Goal: Information Seeking & Learning: Check status

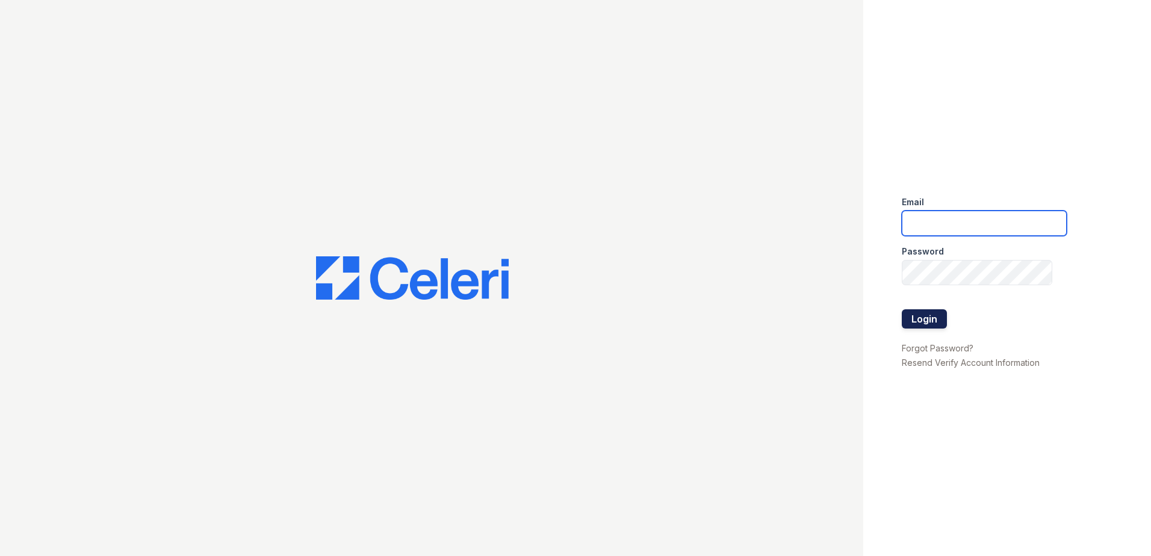
type input "renewdesplaines@trinity-pm.com"
click at [930, 322] on button "Login" at bounding box center [924, 318] width 45 height 19
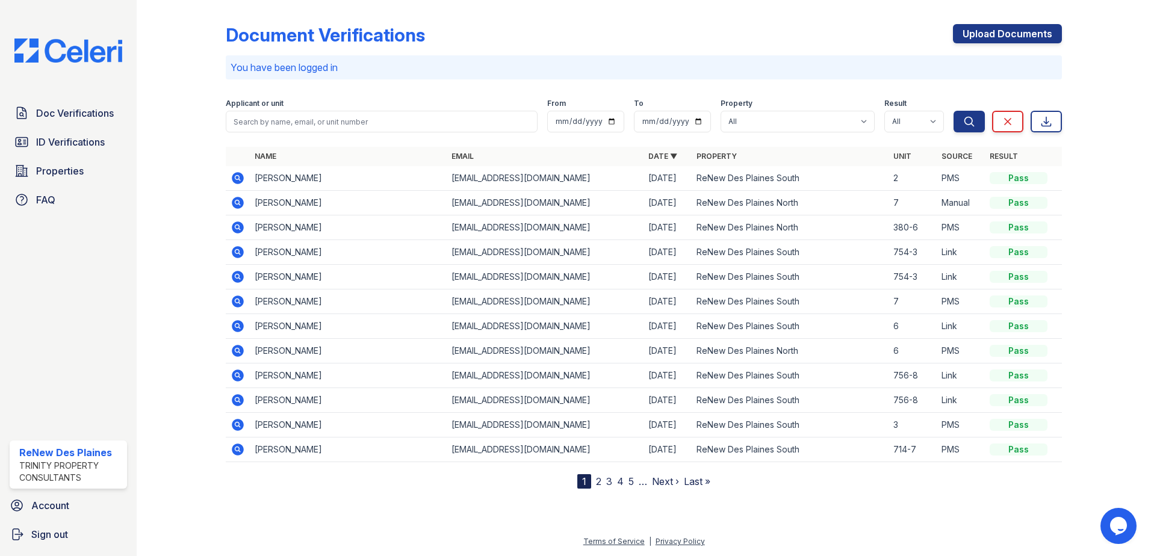
click at [237, 201] on icon at bounding box center [238, 203] width 14 height 14
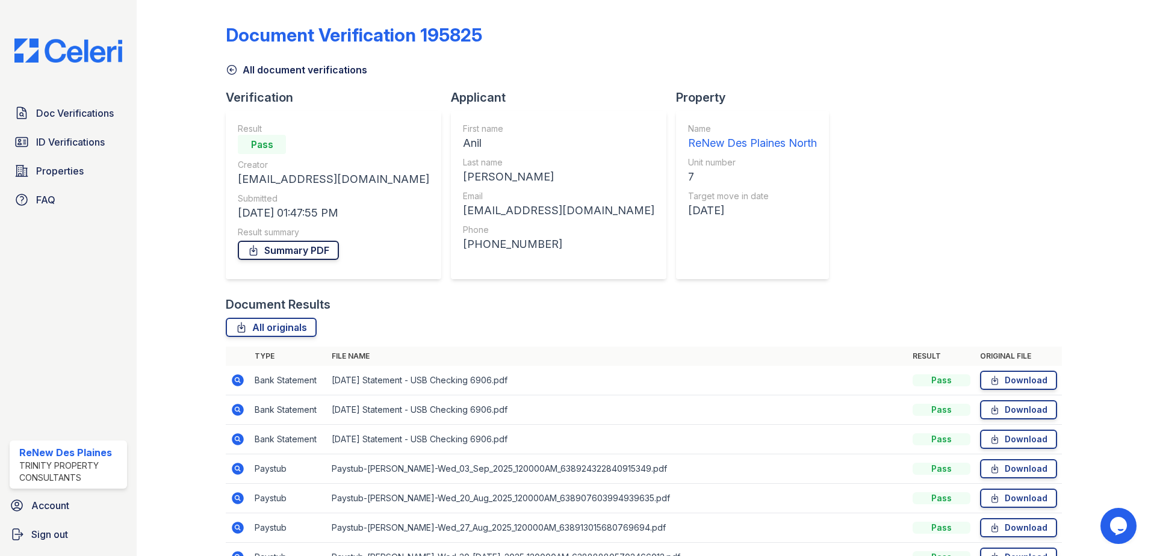
click at [302, 246] on link "Summary PDF" at bounding box center [288, 250] width 101 height 19
click at [84, 136] on span "ID Verifications" at bounding box center [70, 142] width 69 height 14
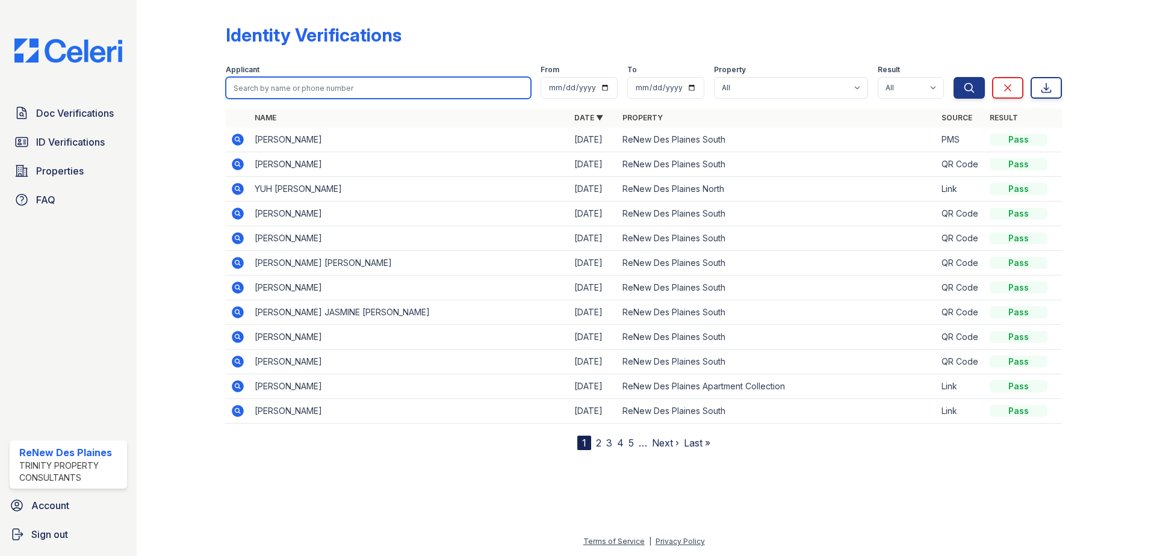
click at [260, 86] on input "search" at bounding box center [378, 88] width 305 height 22
type input "anil"
click at [954, 77] on button "Search" at bounding box center [969, 88] width 31 height 22
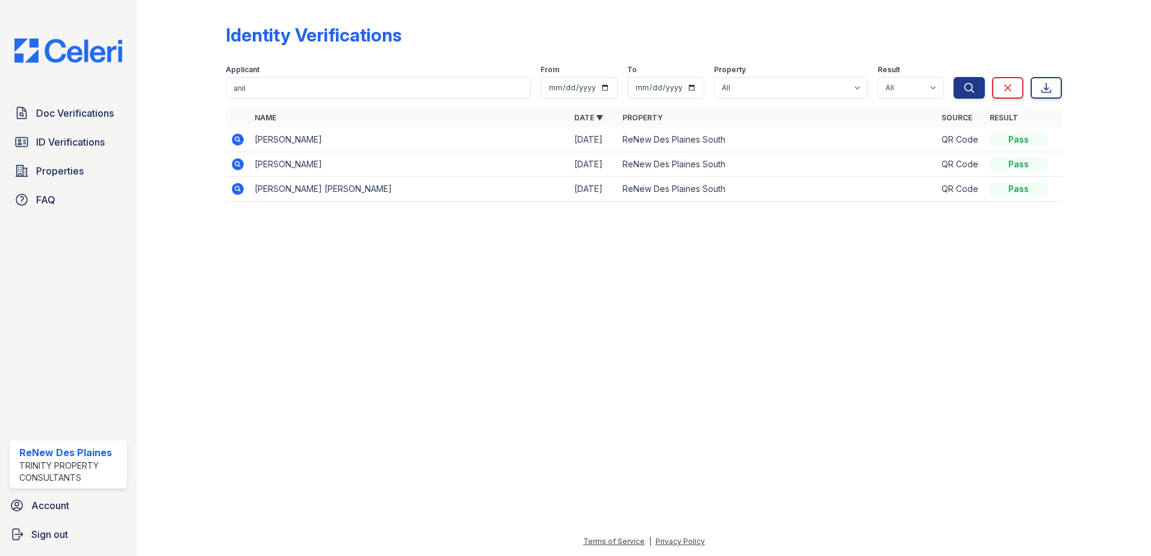
click at [236, 139] on icon at bounding box center [236, 138] width 3 height 3
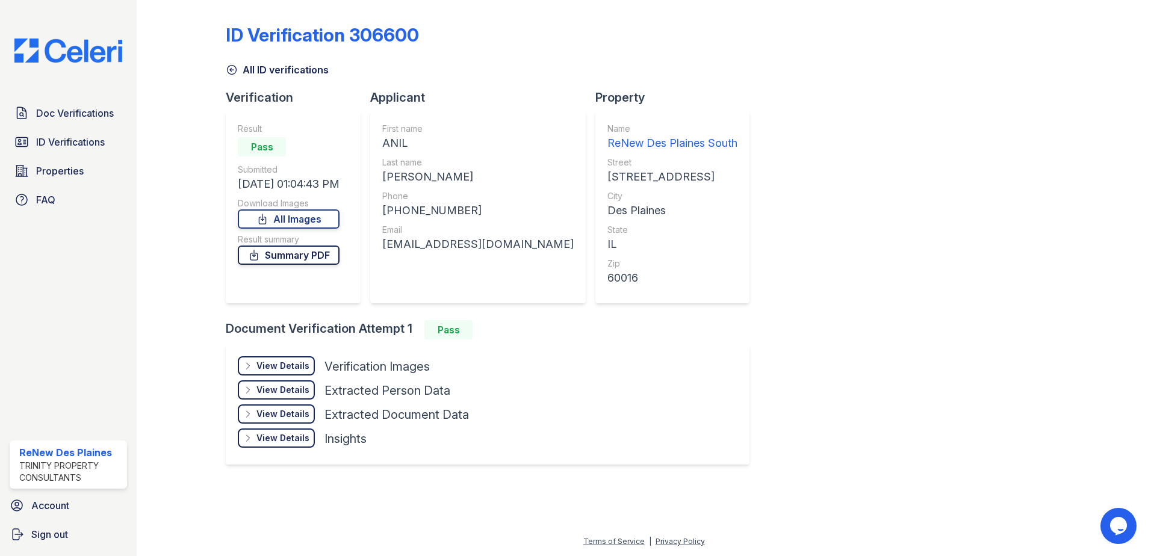
click at [306, 260] on link "Summary PDF" at bounding box center [289, 255] width 102 height 19
click at [297, 365] on div "View Details" at bounding box center [283, 366] width 53 height 12
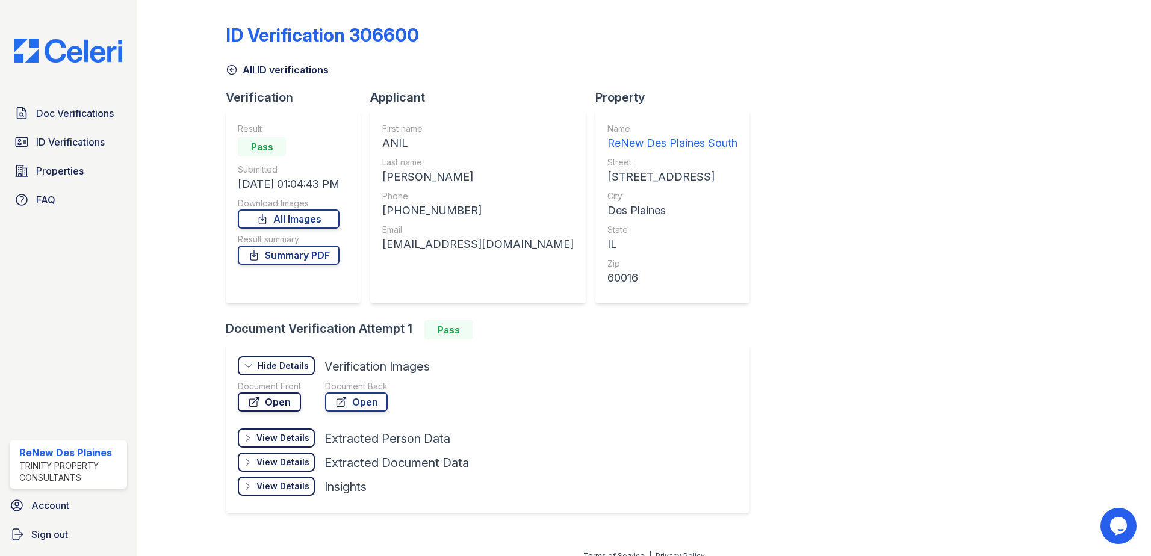
click at [279, 406] on link "Open" at bounding box center [269, 402] width 63 height 19
click at [355, 412] on div "Document Back Open" at bounding box center [356, 399] width 63 height 36
click at [356, 407] on link "Open" at bounding box center [356, 402] width 63 height 19
click at [966, 426] on div "ID Verification 306600 All ID verifications Verification Result Pass Submitted …" at bounding box center [644, 267] width 836 height 525
